Goal: Task Accomplishment & Management: Manage account settings

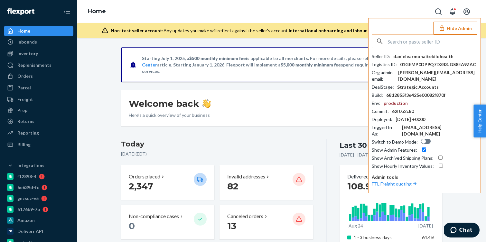
click at [396, 42] on input "text" at bounding box center [433, 41] width 90 height 13
paste input "leandernoduspherecom"
type input "leandernoduspherecom"
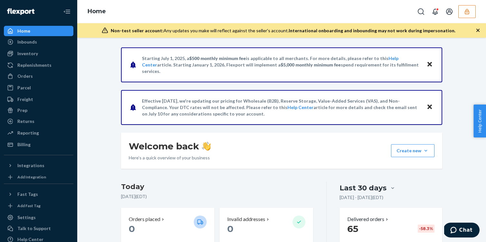
click at [467, 14] on icon "button" at bounding box center [467, 11] width 6 height 6
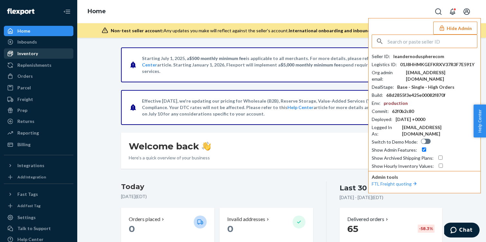
click at [29, 56] on div "Inventory" at bounding box center [27, 53] width 21 height 6
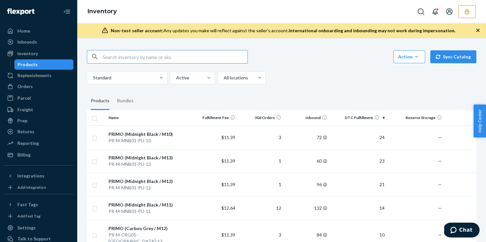
paste input "D6JYMWSQTVQ"
type input "D6JYMWSQTVQ"
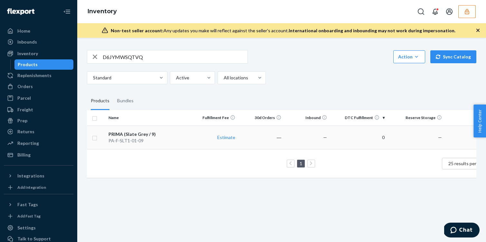
click at [127, 145] on td "PRIMA (Slate Grey / 9) PA-F-SLT1-01-09" at bounding box center [149, 137] width 86 height 24
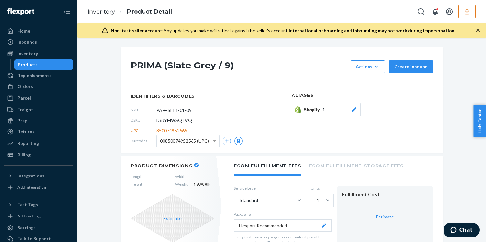
click at [471, 7] on button "button" at bounding box center [467, 11] width 17 height 13
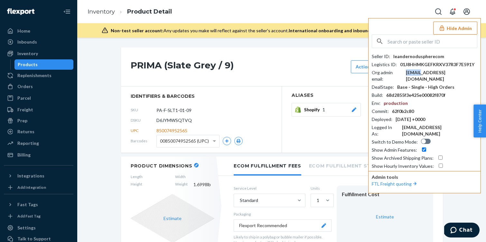
click at [421, 73] on div "leander@nodusphere.com" at bounding box center [442, 75] width 72 height 13
click at [424, 57] on div "leandernoduspherecom" at bounding box center [419, 56] width 51 height 6
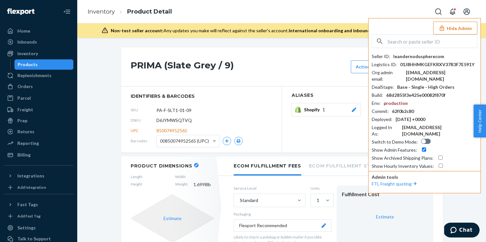
click at [422, 41] on input "text" at bounding box center [433, 41] width 90 height 13
paste input "contactoldcountrykitchenwarecom"
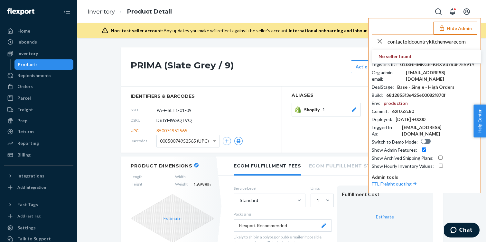
type input "contactoldcountrykitchenwarecom"
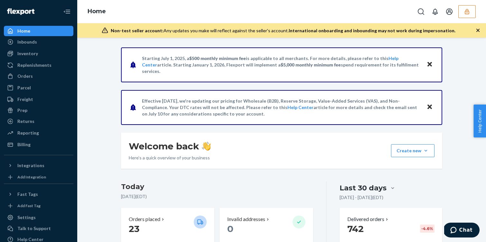
click at [478, 6] on div "Home" at bounding box center [281, 11] width 409 height 23
click at [472, 9] on button "button" at bounding box center [467, 11] width 17 height 13
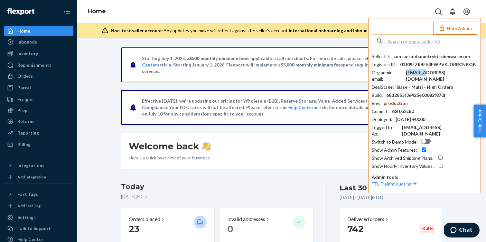
click at [425, 74] on div "contact@oldcountrykitchenware.com" at bounding box center [442, 75] width 72 height 13
click at [422, 46] on input "text" at bounding box center [433, 41] width 90 height 13
paste input "seanshaktimatconz"
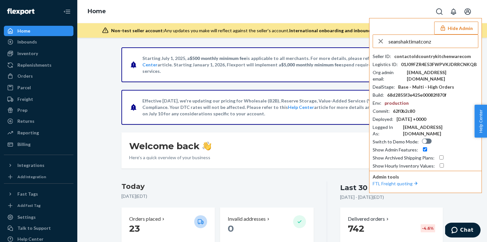
type input "seanshaktimatconz"
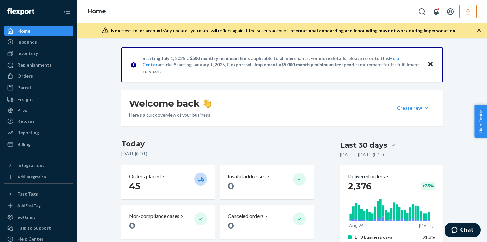
click at [473, 9] on button "button" at bounding box center [467, 11] width 17 height 13
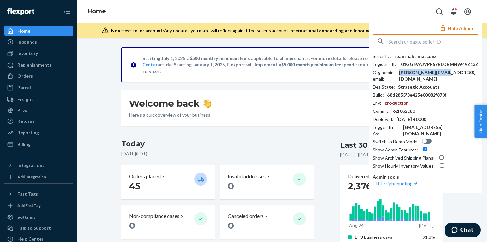
click at [418, 72] on div "[PERSON_NAME][EMAIL_ADDRESS][DOMAIN_NAME]" at bounding box center [438, 75] width 79 height 13
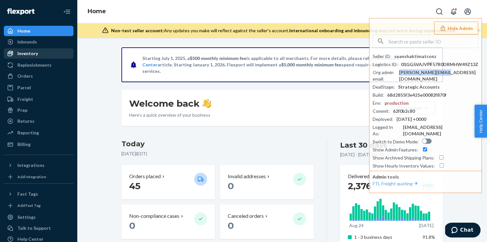
click at [42, 56] on div "Inventory" at bounding box center [39, 53] width 68 height 9
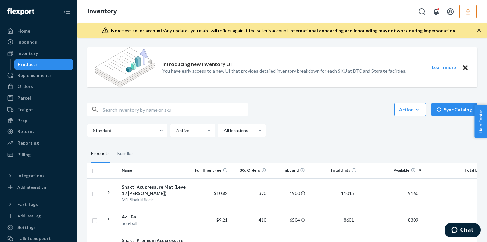
paste input "DDPZPTUT45S"
type input "DDPZPTUT45S"
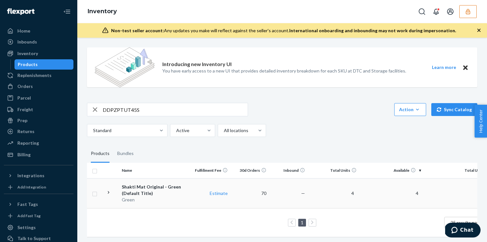
click at [172, 194] on div "Shakti Mat Original - Green (Default Title)" at bounding box center [155, 190] width 67 height 13
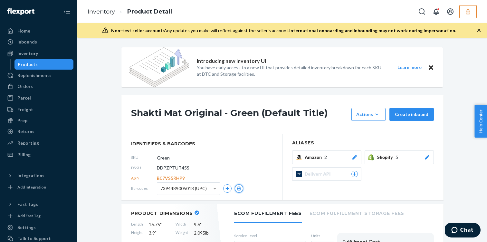
click at [240, 187] on icon "button" at bounding box center [239, 189] width 4 height 4
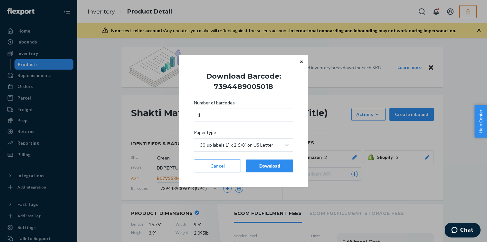
click at [256, 168] on div "Download" at bounding box center [270, 166] width 36 height 6
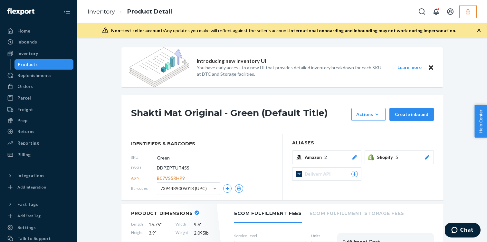
click at [256, 168] on div "DSKU DDPZPTUT45S" at bounding box center [201, 168] width 141 height 10
click at [466, 14] on icon "button" at bounding box center [468, 11] width 6 height 6
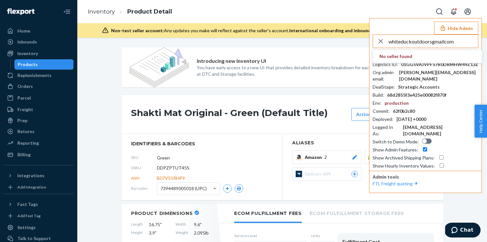
type input "whiteduckoutdoorsgmailcom"
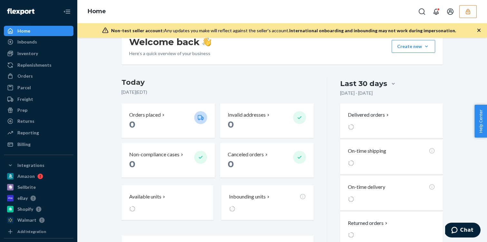
scroll to position [103, 0]
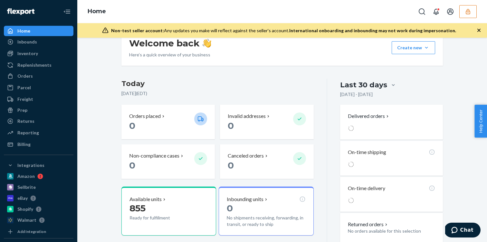
click at [472, 6] on button "button" at bounding box center [467, 11] width 17 height 13
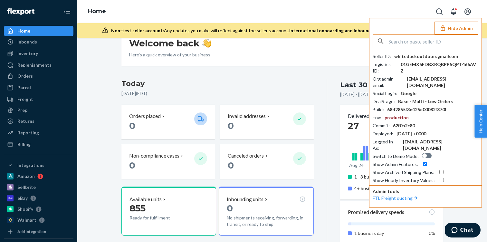
paste input "mgrandimellerbrandcom"
type input "mgrandimellerbrandcom"
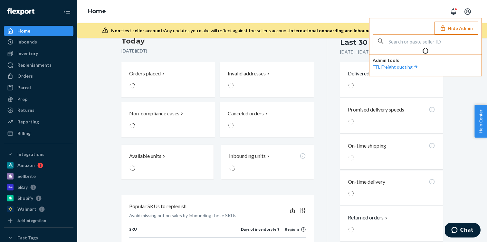
scroll to position [60, 0]
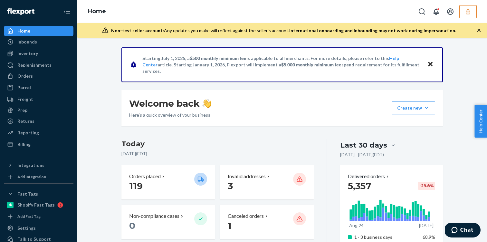
click at [471, 14] on button "button" at bounding box center [467, 11] width 17 height 13
